Goal: Book appointment/travel/reservation

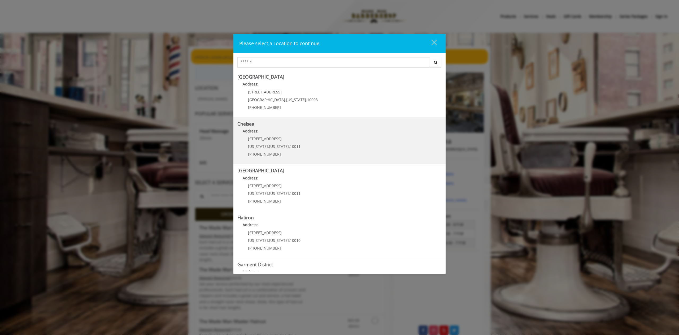
click at [298, 140] on div "[STREET_ADDRESS][US_STATE][US_STATE] (917) 639-3902" at bounding box center [271, 148] width 66 height 23
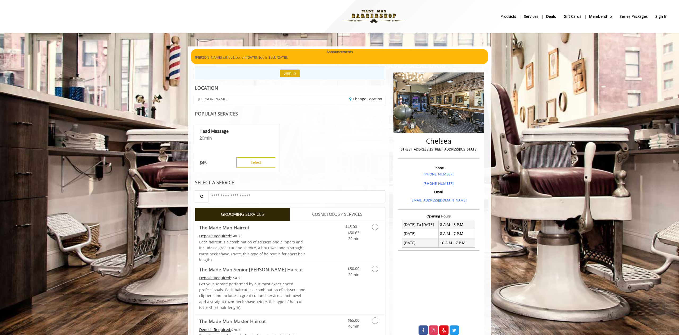
scroll to position [5, 0]
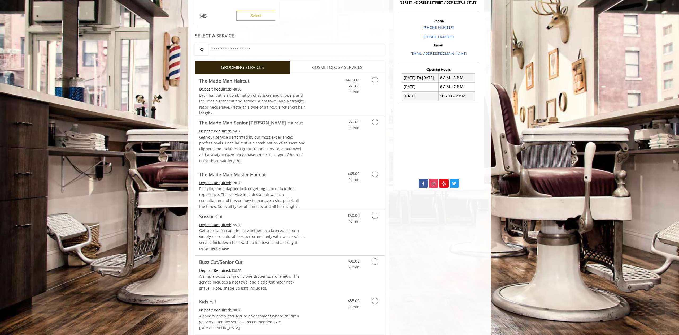
scroll to position [104, 0]
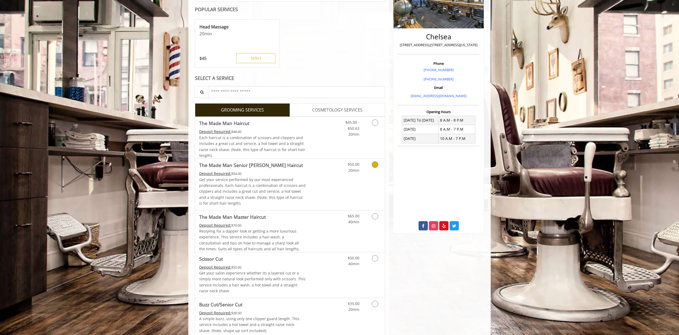
click at [331, 184] on link "Discounted Price" at bounding box center [322, 184] width 32 height 51
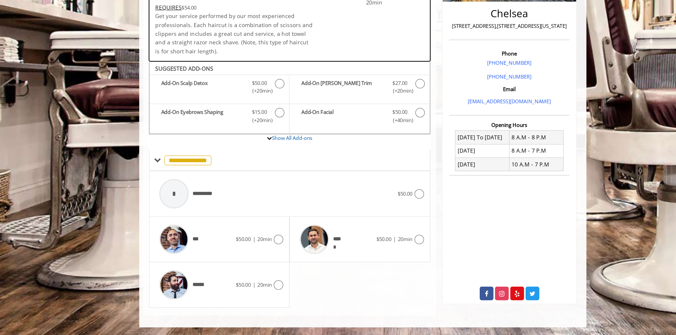
scroll to position [23, 0]
